Goal: Complete application form

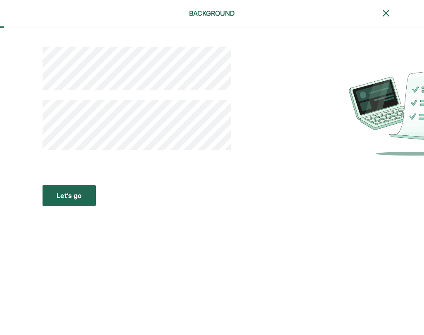
click at [66, 190] on button "Let’s go Save Let’s go" at bounding box center [68, 195] width 53 height 21
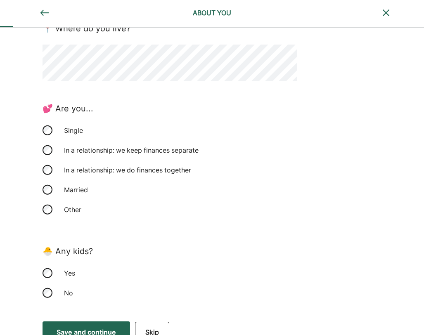
scroll to position [151, 0]
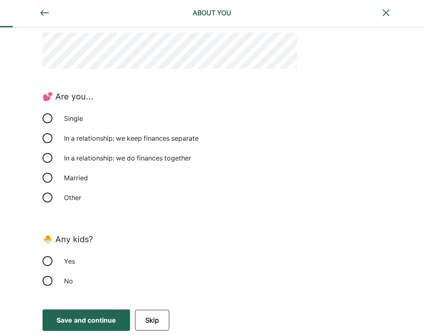
click at [79, 318] on div "Save and continue" at bounding box center [86, 320] width 59 height 10
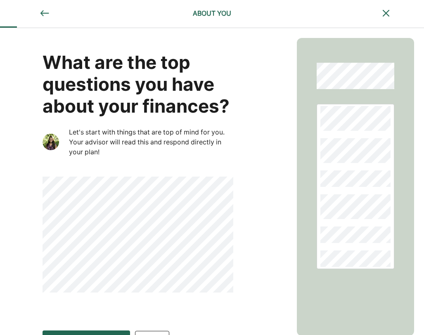
scroll to position [21, 0]
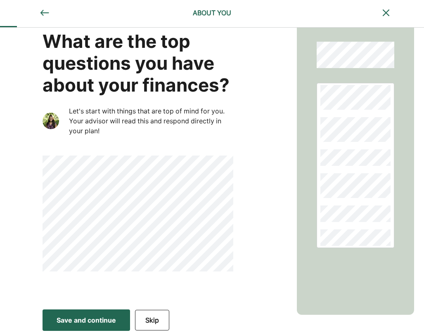
click at [152, 322] on button "Skip" at bounding box center [152, 320] width 34 height 21
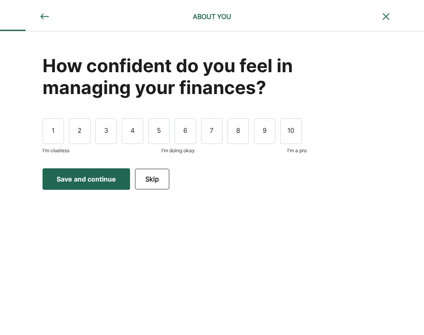
scroll to position [0, 0]
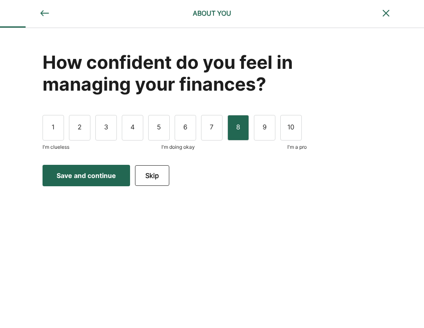
click at [232, 133] on div "8" at bounding box center [237, 128] width 21 height 26
click at [99, 177] on div "Save and continue" at bounding box center [86, 176] width 59 height 10
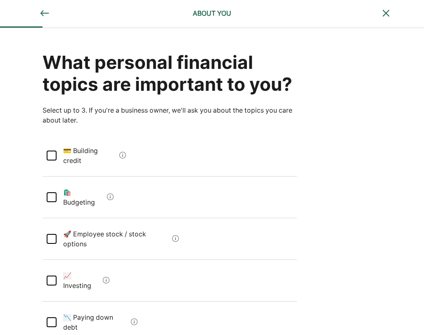
click at [56, 151] on div at bounding box center [52, 156] width 10 height 10
click at [50, 276] on div at bounding box center [52, 281] width 10 height 10
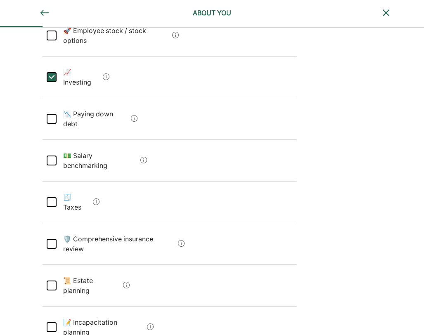
scroll to position [207, 0]
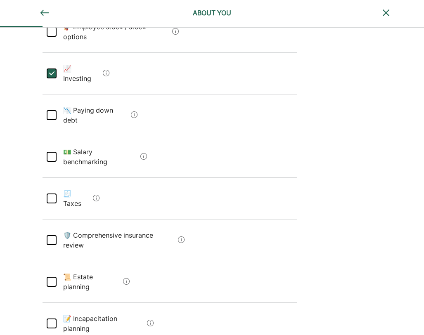
click at [52, 277] on div at bounding box center [52, 282] width 10 height 10
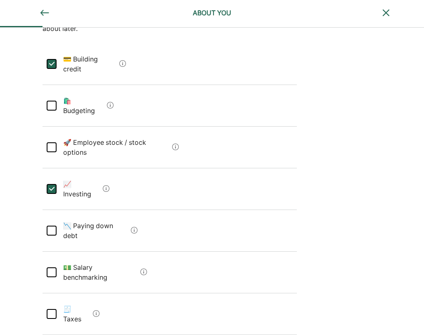
scroll to position [92, 0]
click at [54, 267] on div at bounding box center [52, 272] width 10 height 10
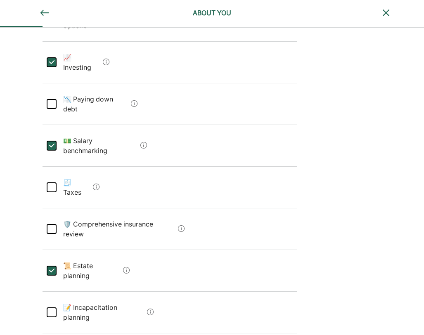
scroll to position [237, 0]
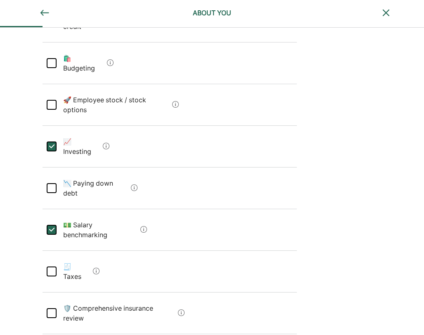
click at [52, 266] on div at bounding box center [52, 271] width 10 height 10
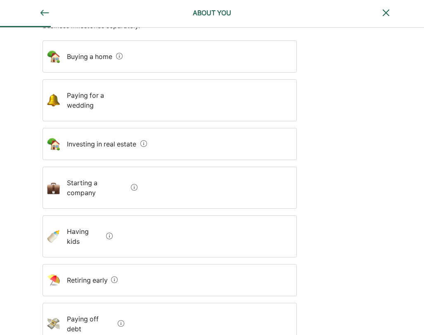
scroll to position [89, 0]
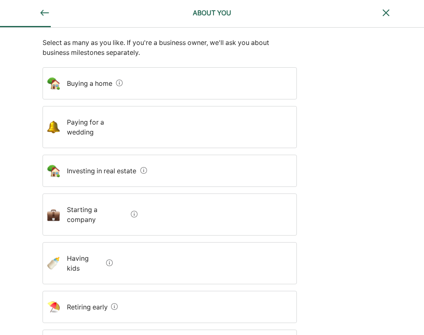
click at [92, 247] on kids "Having kids" at bounding box center [81, 263] width 43 height 33
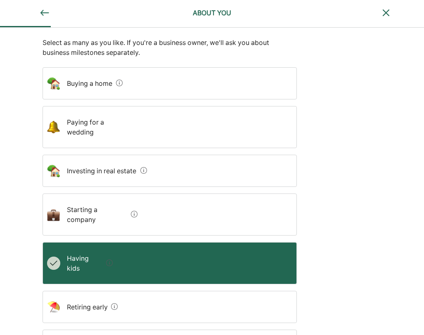
click at [112, 123] on wedding "Paying for a wedding" at bounding box center [96, 127] width 72 height 33
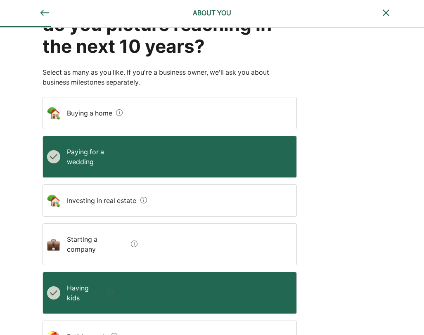
scroll to position [59, 0]
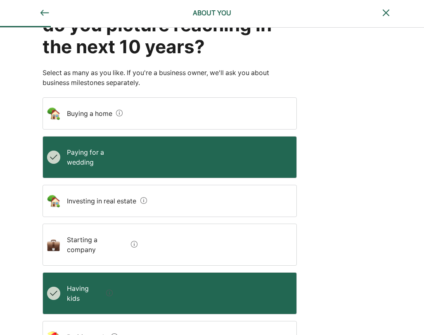
click at [87, 189] on estate "Investing in real estate" at bounding box center [98, 200] width 77 height 23
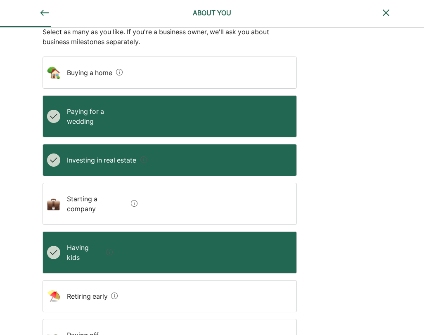
scroll to position [112, 0]
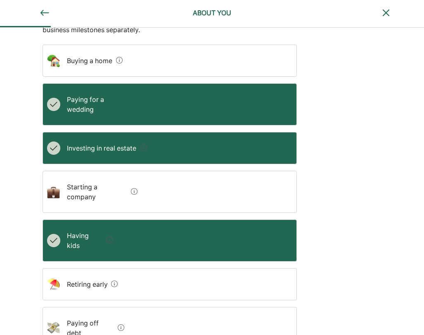
click at [91, 273] on early "Retiring early" at bounding box center [83, 284] width 47 height 23
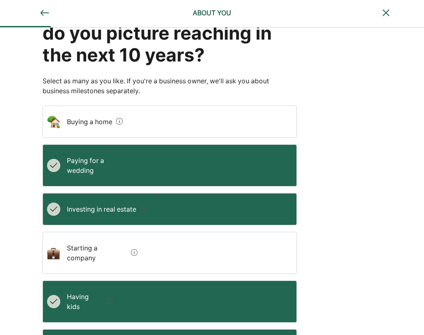
scroll to position [160, 0]
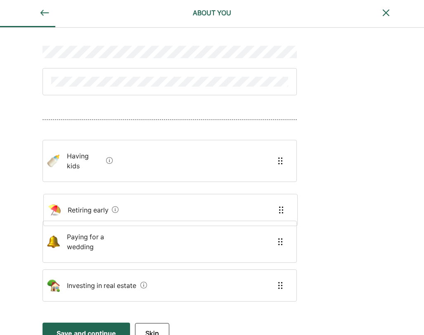
scroll to position [61, 0]
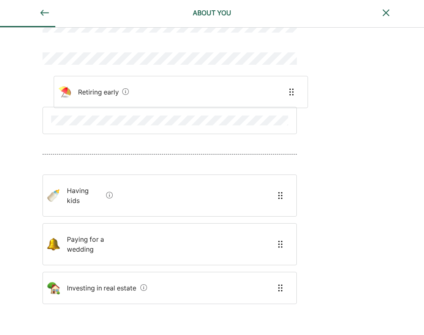
drag, startPoint x: 125, startPoint y: 267, endPoint x: 136, endPoint y: 83, distance: 183.9
click at [136, 83] on div "Having kids Paying for a wedding Investing in real estate Retiring early" at bounding box center [169, 156] width 254 height 374
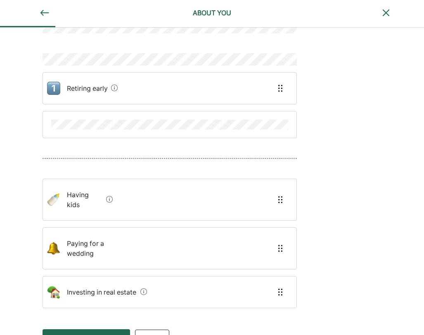
scroll to position [54, 0]
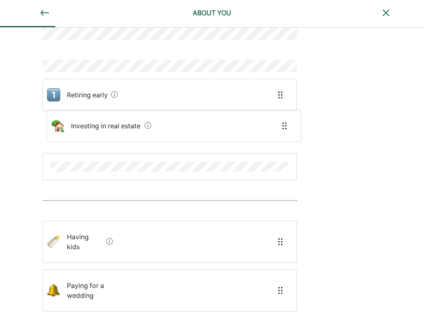
drag, startPoint x: 116, startPoint y: 267, endPoint x: 120, endPoint y: 117, distance: 150.2
click at [120, 117] on div "Retiring early Having kids Paying for a wedding Investing in real estate" at bounding box center [169, 163] width 254 height 374
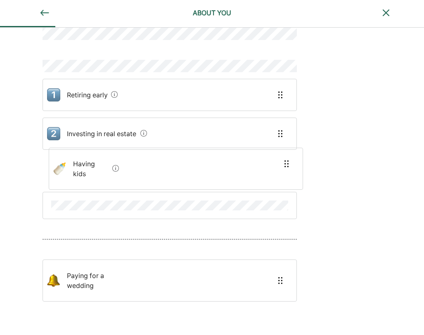
drag, startPoint x: 115, startPoint y: 243, endPoint x: 121, endPoint y: 163, distance: 79.4
click at [121, 163] on div "Retiring early Investing in real estate Having kids Paying for a wedding" at bounding box center [169, 158] width 254 height 364
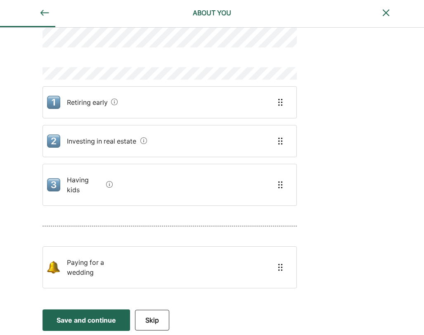
scroll to position [29, 0]
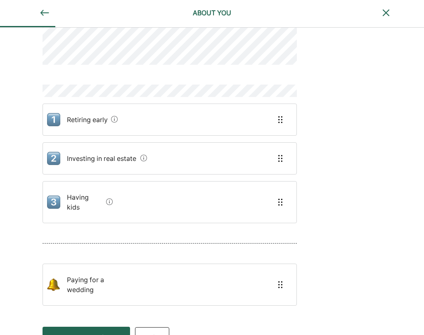
click at [94, 332] on div "Save and continue" at bounding box center [86, 337] width 59 height 10
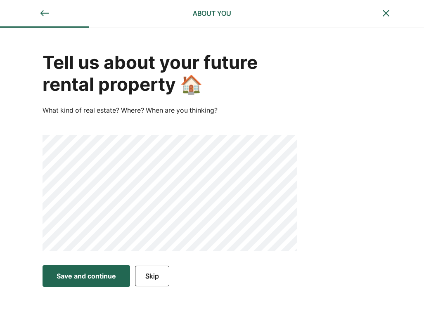
scroll to position [0, 0]
click at [98, 278] on div "Save and continue" at bounding box center [86, 276] width 59 height 10
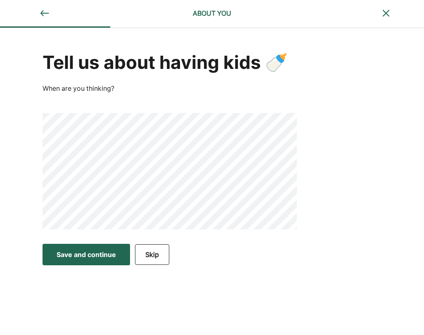
click at [99, 247] on button "Save and continue Save Save and continue" at bounding box center [85, 254] width 87 height 21
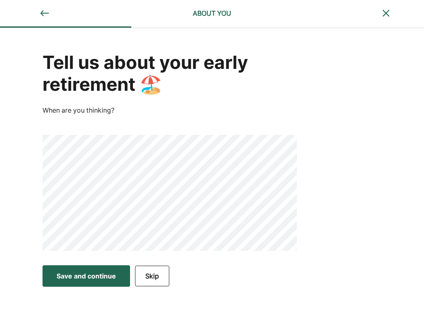
click at [81, 275] on div "Save and continue" at bounding box center [86, 276] width 59 height 10
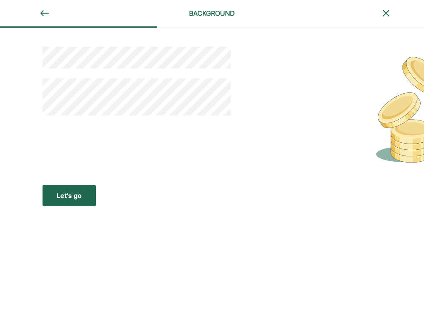
click at [81, 198] on button "Let’s go Save Let’s go" at bounding box center [68, 195] width 53 height 21
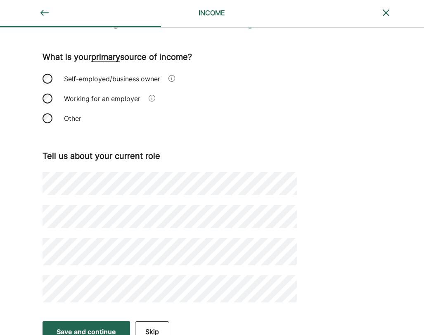
scroll to position [56, 0]
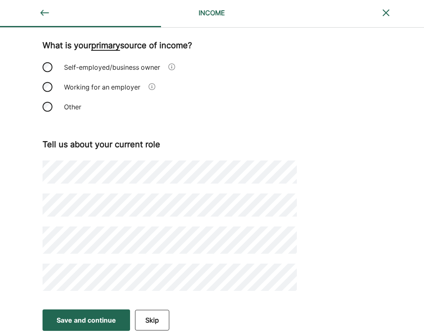
click at [100, 319] on div "Save and continue" at bounding box center [86, 320] width 59 height 10
click at [96, 323] on div "Save and continue" at bounding box center [86, 320] width 59 height 10
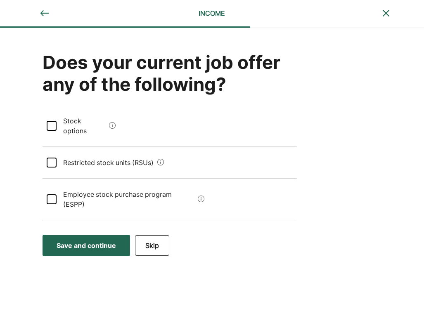
click at [149, 235] on button "Skip" at bounding box center [152, 245] width 34 height 21
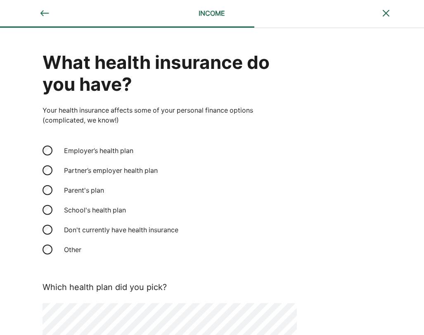
scroll to position [50, 0]
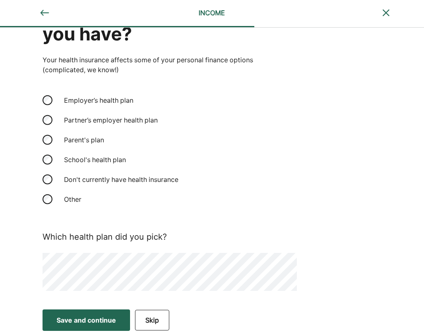
click at [107, 317] on div "Save and continue" at bounding box center [86, 320] width 59 height 10
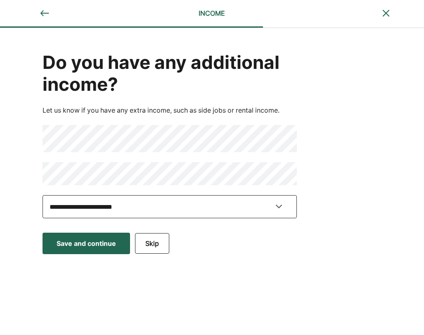
click at [107, 213] on select "**********" at bounding box center [169, 206] width 254 height 23
select select "**********"
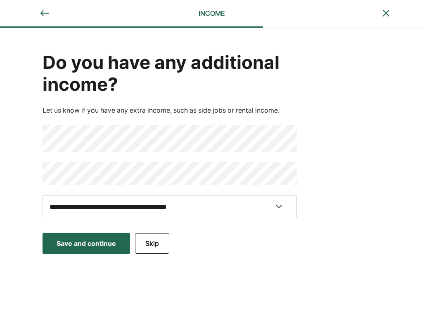
click at [98, 238] on div "Save and continue" at bounding box center [86, 243] width 59 height 10
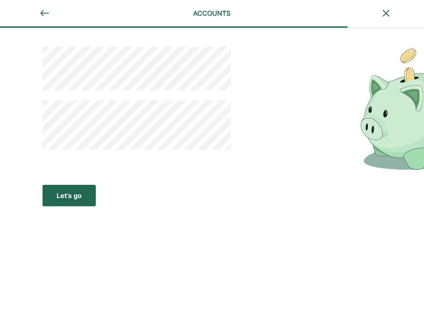
click at [86, 196] on button "Let’s go Save Let’s go" at bounding box center [68, 195] width 53 height 21
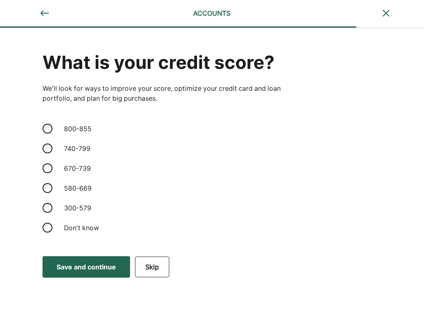
click at [82, 266] on div "Save and continue" at bounding box center [86, 267] width 59 height 10
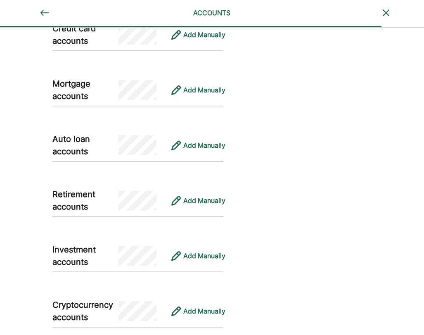
scroll to position [411, 0]
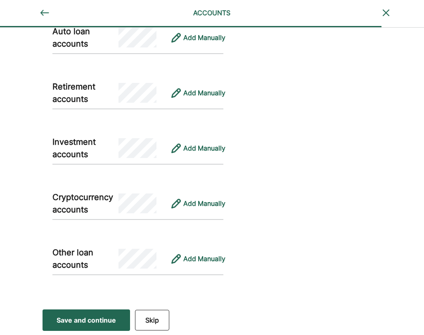
click at [97, 323] on div "Save and continue" at bounding box center [86, 320] width 59 height 10
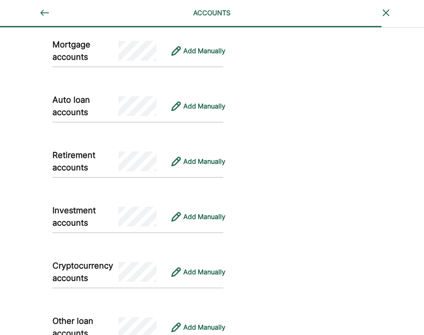
scroll to position [437, 0]
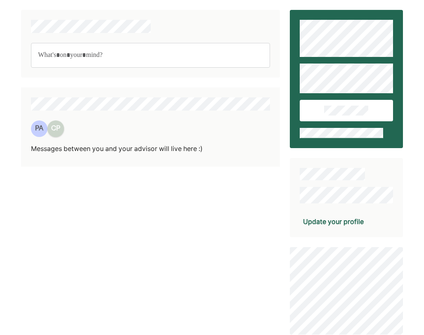
click at [58, 127] on div "CP" at bounding box center [55, 128] width 16 height 16
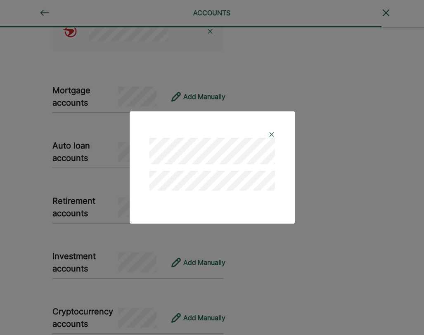
scroll to position [629, 0]
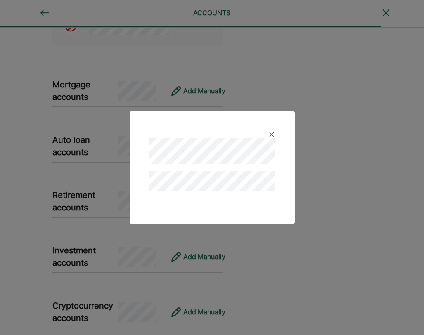
click at [267, 135] on div at bounding box center [211, 134] width 125 height 7
click at [271, 133] on img at bounding box center [271, 134] width 7 height 7
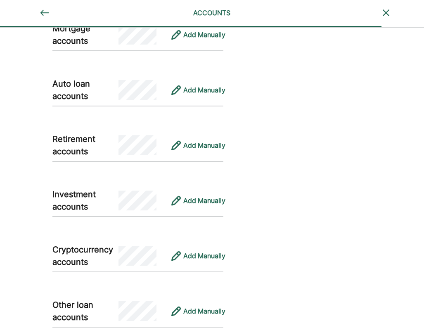
scroll to position [737, 0]
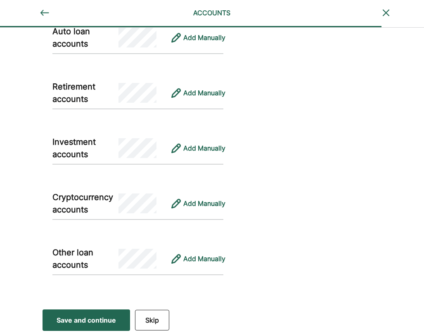
click at [87, 316] on div "Save and continue" at bounding box center [86, 320] width 59 height 10
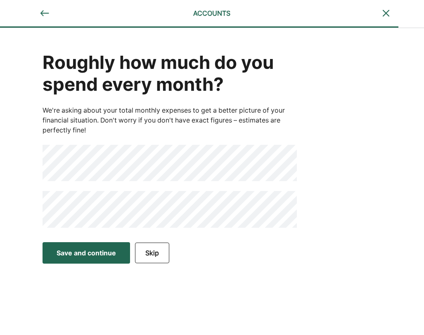
click at [84, 257] on div "Save and continue" at bounding box center [86, 253] width 59 height 10
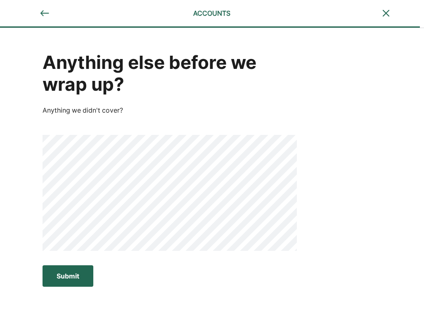
click at [75, 281] on div "Submit" at bounding box center [68, 276] width 23 height 10
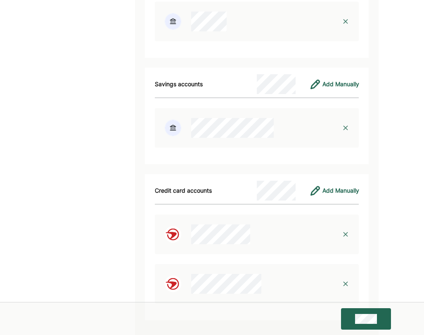
scroll to position [1470, 0]
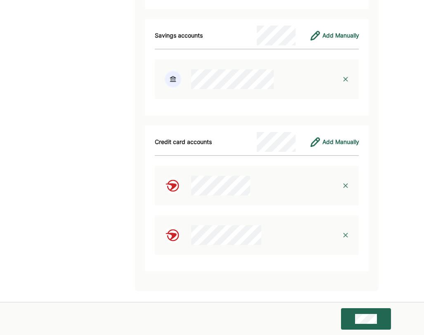
click at [350, 315] on button at bounding box center [366, 318] width 50 height 21
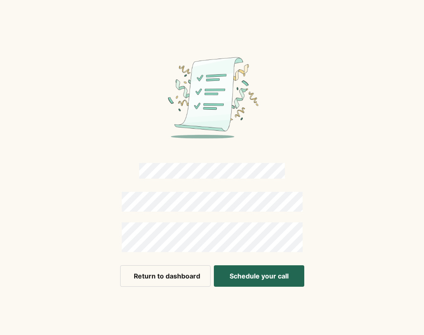
click at [236, 276] on button "Schedule your call" at bounding box center [259, 275] width 90 height 21
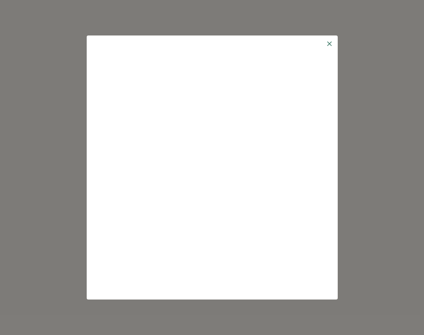
click at [330, 43] on img at bounding box center [329, 43] width 7 height 7
